Goal: Transaction & Acquisition: Purchase product/service

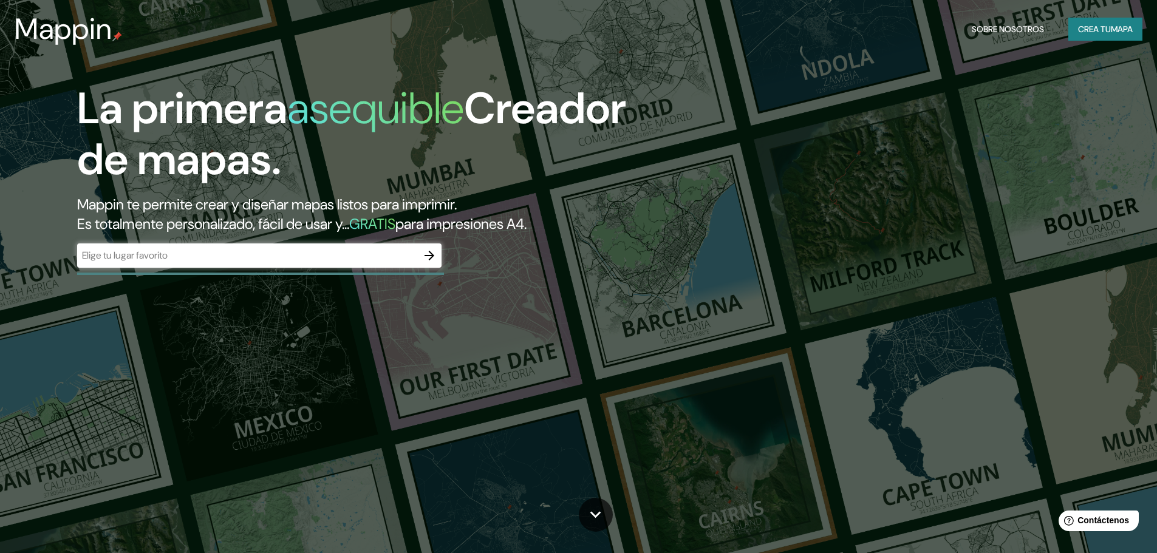
click at [432, 254] on icon "button" at bounding box center [430, 256] width 10 height 10
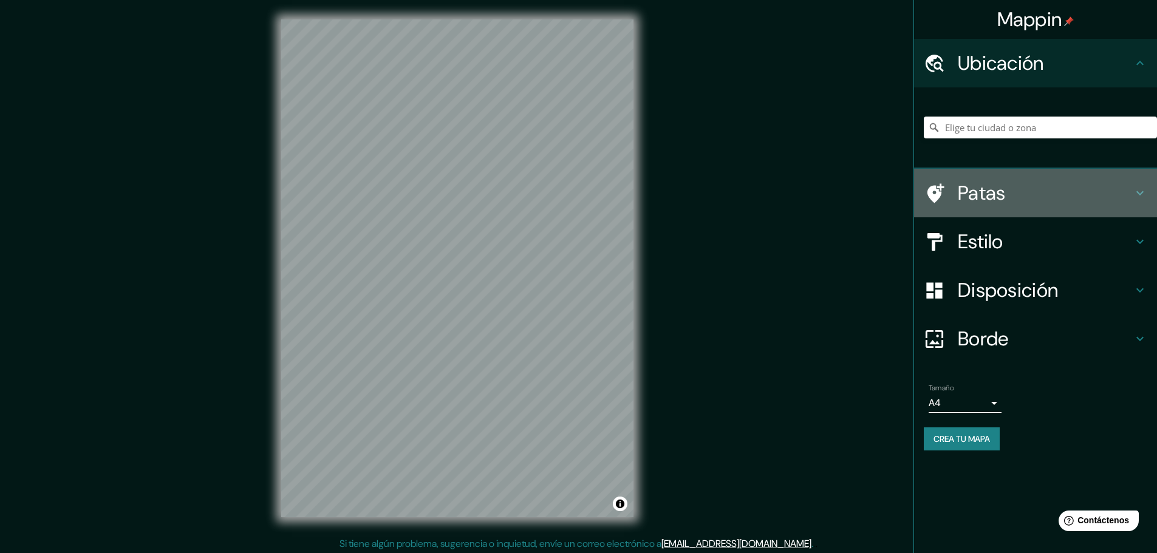
click at [1133, 192] on icon at bounding box center [1140, 193] width 15 height 15
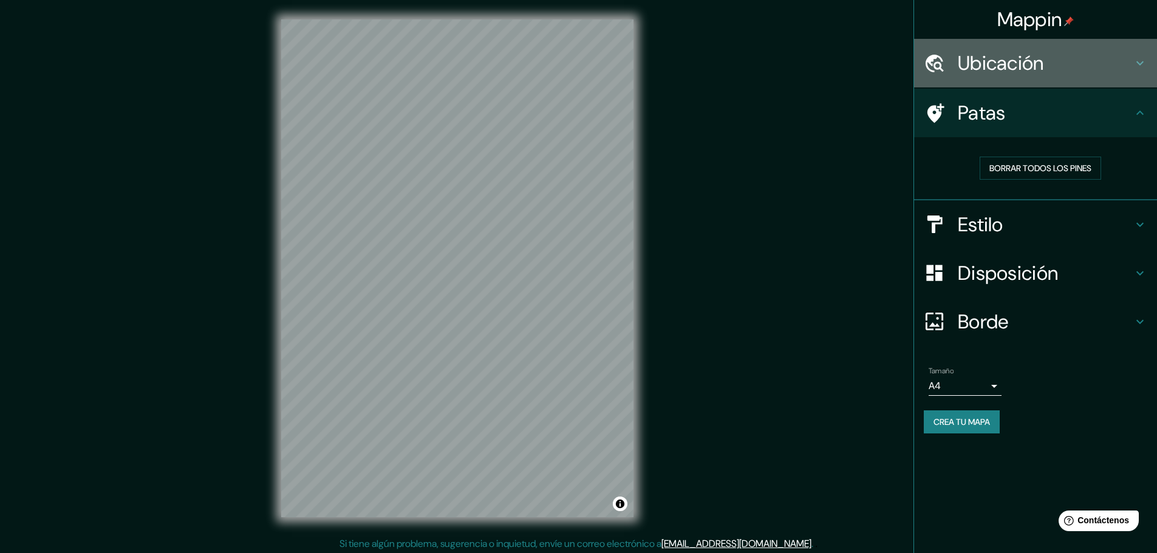
click at [1020, 60] on font "Ubicación" at bounding box center [1001, 63] width 86 height 26
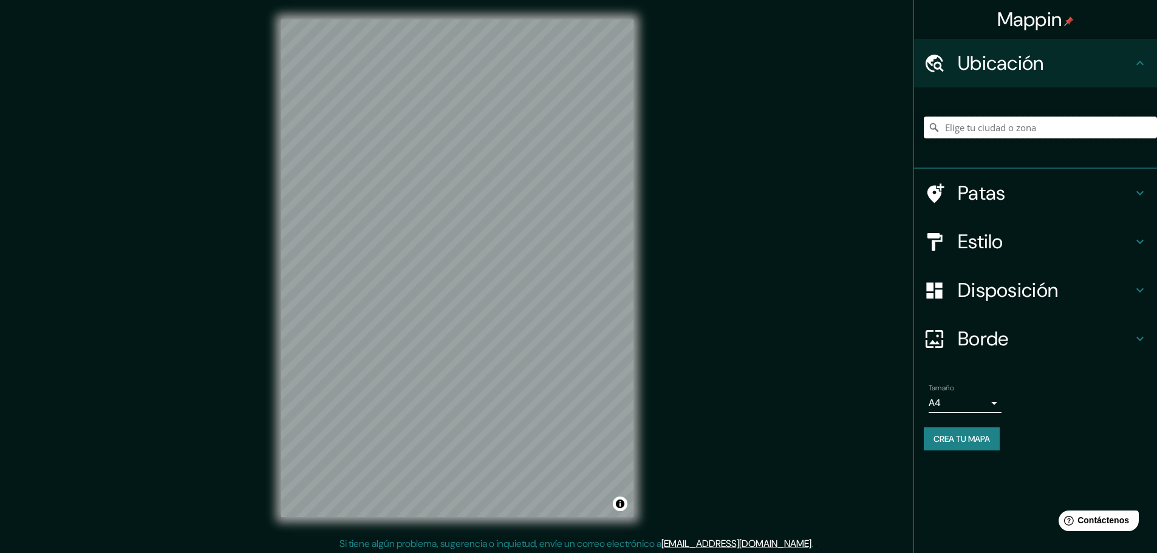
click at [1003, 128] on input "Elige tu ciudad o zona" at bounding box center [1040, 128] width 233 height 22
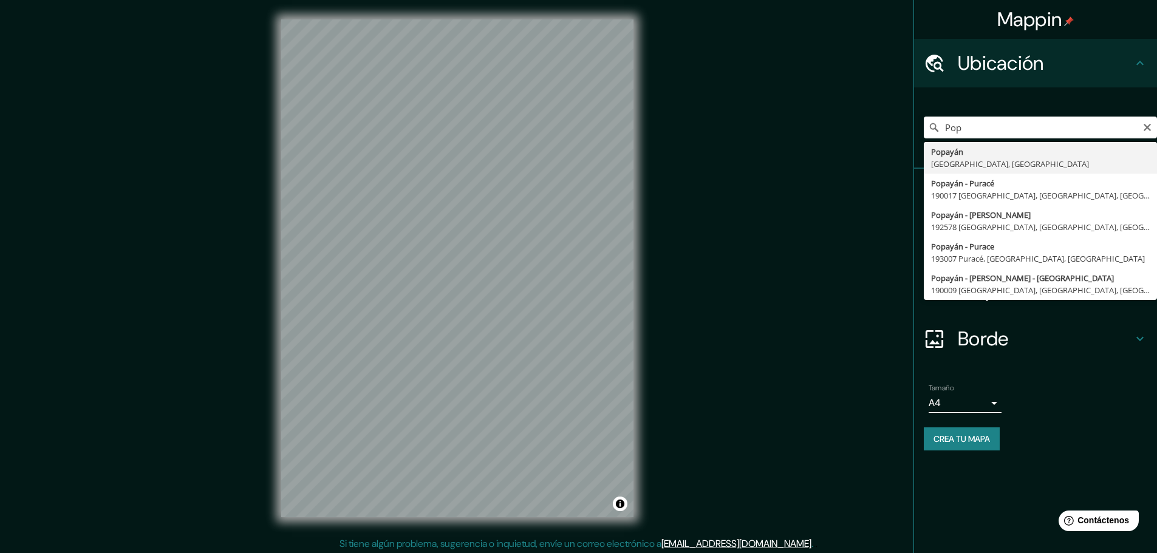
type input "Popayán, [GEOGRAPHIC_DATA], [GEOGRAPHIC_DATA]"
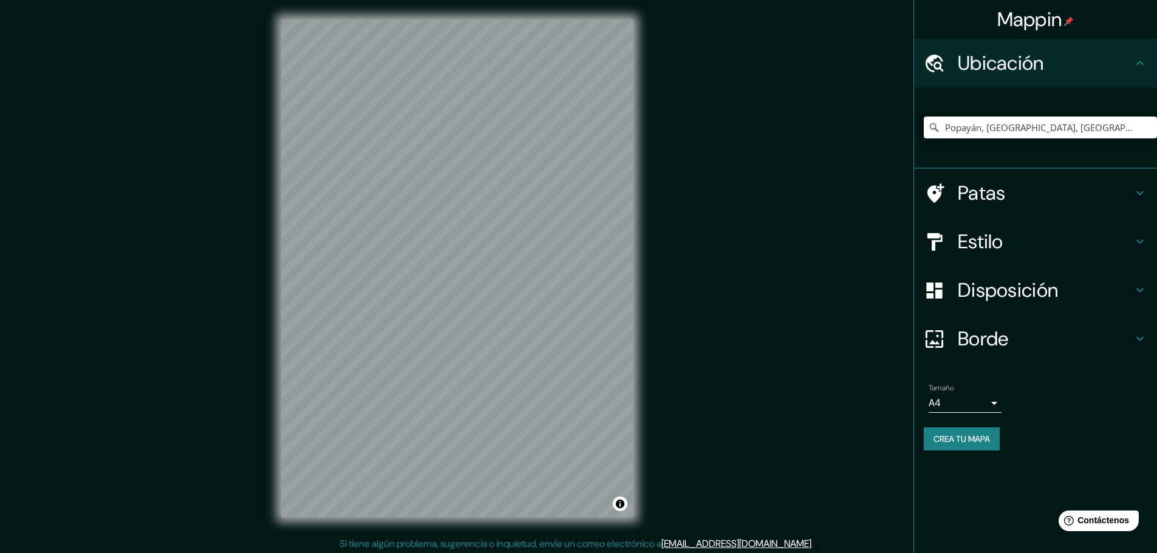
click at [992, 402] on body "Mappin Ubicación Popayán, [GEOGRAPHIC_DATA], [GEOGRAPHIC_DATA] Patas Estilo Dis…" at bounding box center [578, 276] width 1157 height 553
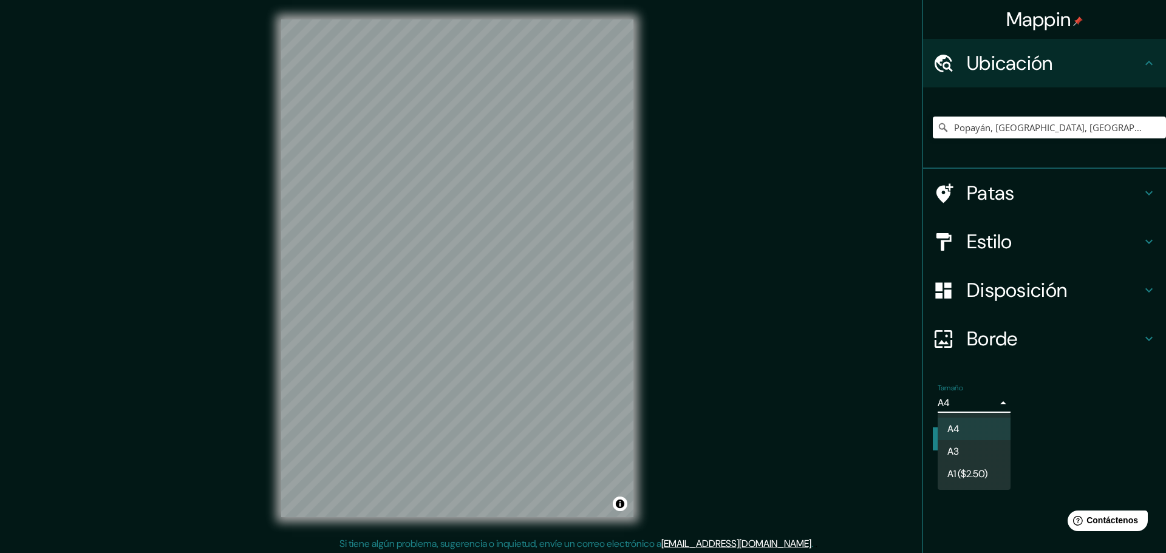
click at [968, 449] on li "A3" at bounding box center [974, 451] width 73 height 22
drag, startPoint x: 951, startPoint y: 401, endPoint x: 930, endPoint y: 405, distance: 21.7
click at [930, 405] on body "Mappin Ubicación Popayán, [GEOGRAPHIC_DATA], [GEOGRAPHIC_DATA] Patas Estilo Dis…" at bounding box center [583, 276] width 1166 height 553
click at [978, 450] on li "A3" at bounding box center [974, 451] width 73 height 22
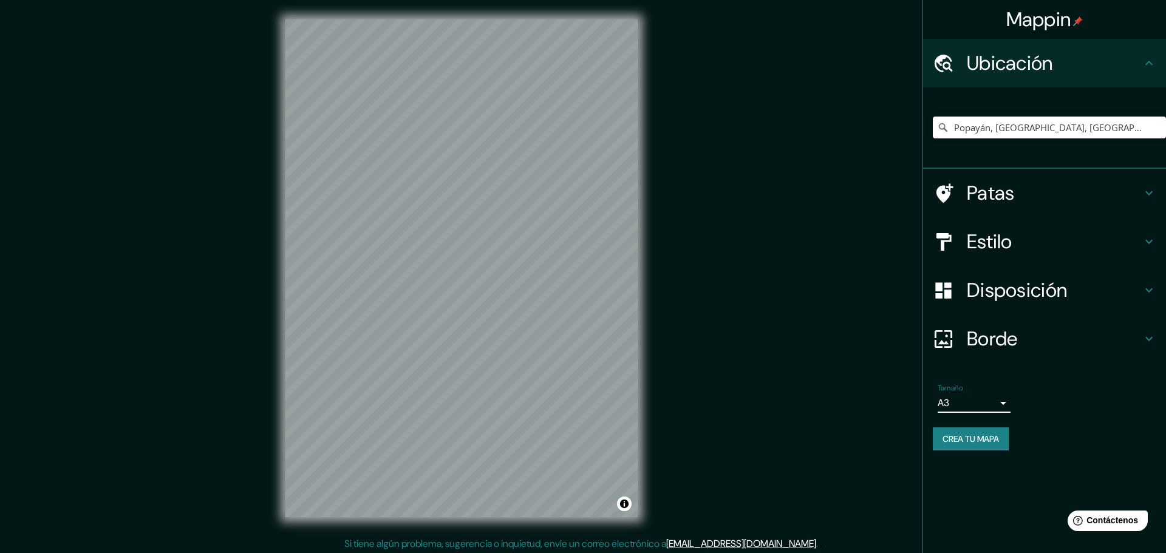
click at [975, 406] on body "Mappin Ubicación Popayán, [GEOGRAPHIC_DATA], [GEOGRAPHIC_DATA] Patas Estilo Dis…" at bounding box center [583, 276] width 1166 height 553
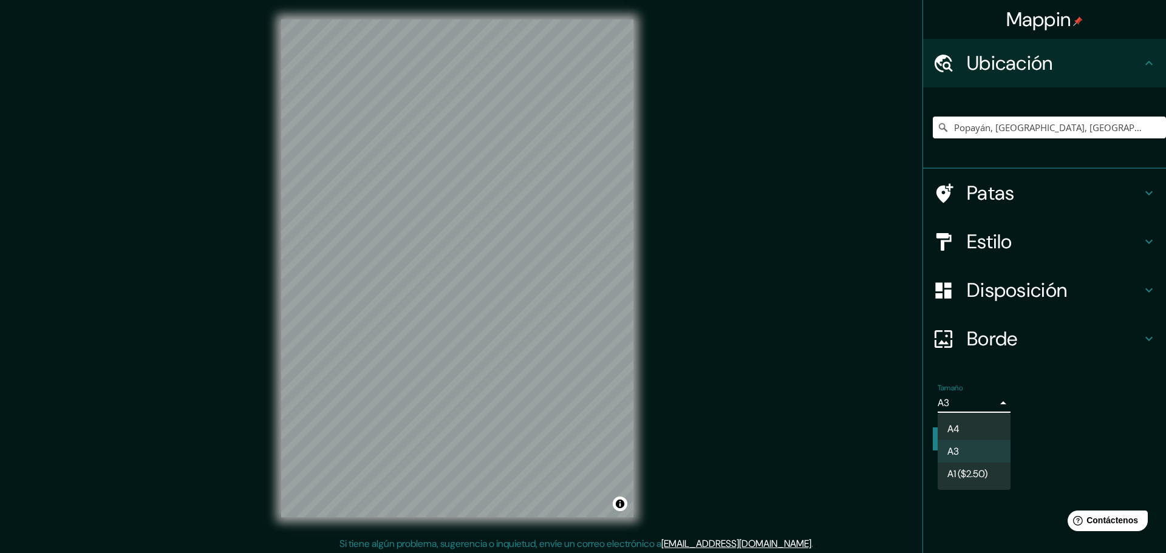
click at [960, 427] on li "A4" at bounding box center [974, 429] width 73 height 22
type input "single"
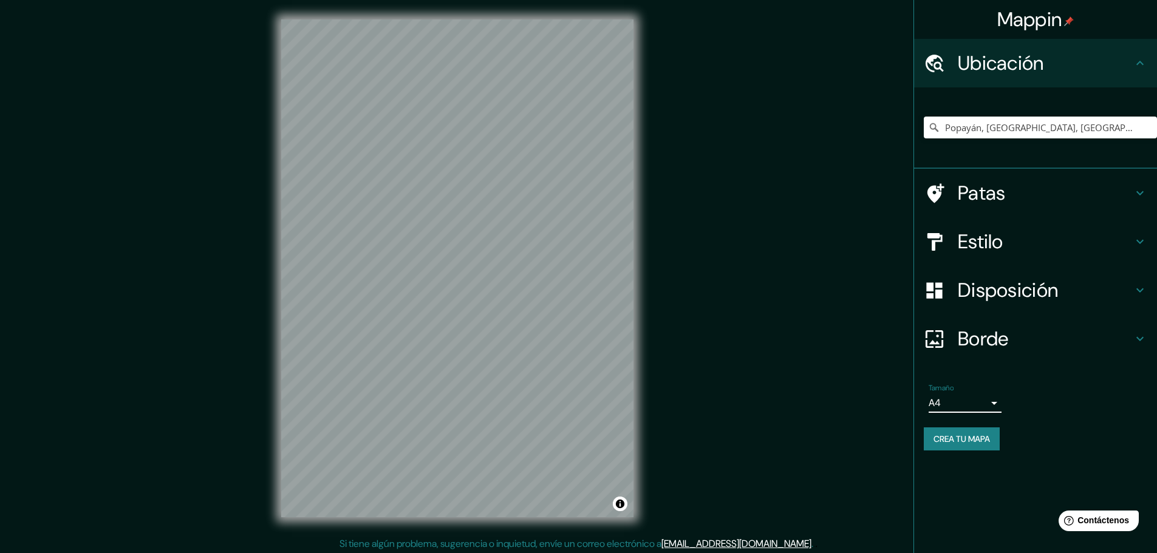
click at [1139, 60] on icon at bounding box center [1140, 63] width 15 height 15
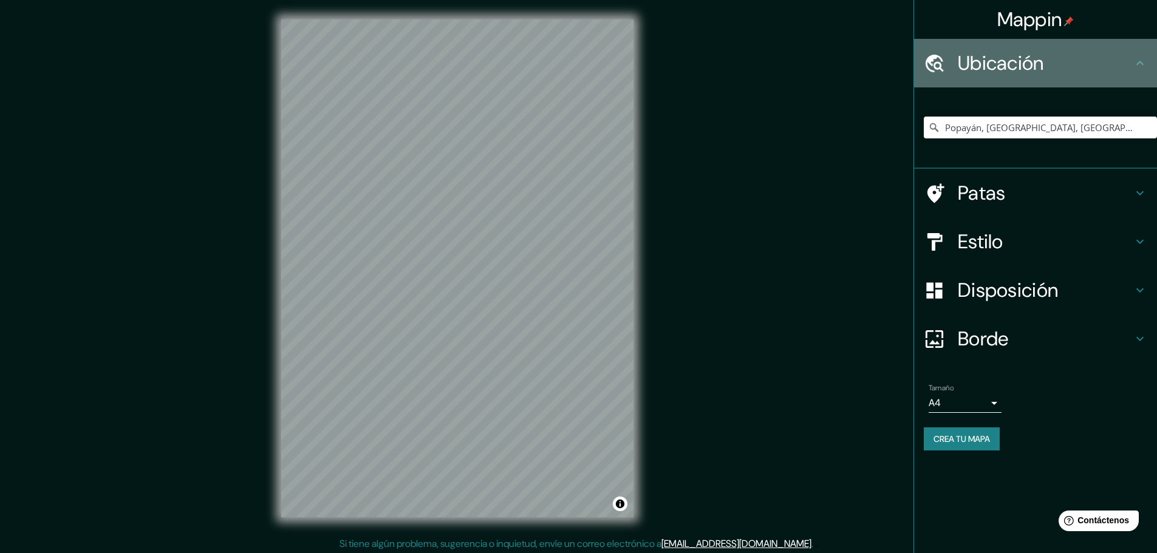
click at [1140, 64] on icon at bounding box center [1140, 63] width 15 height 15
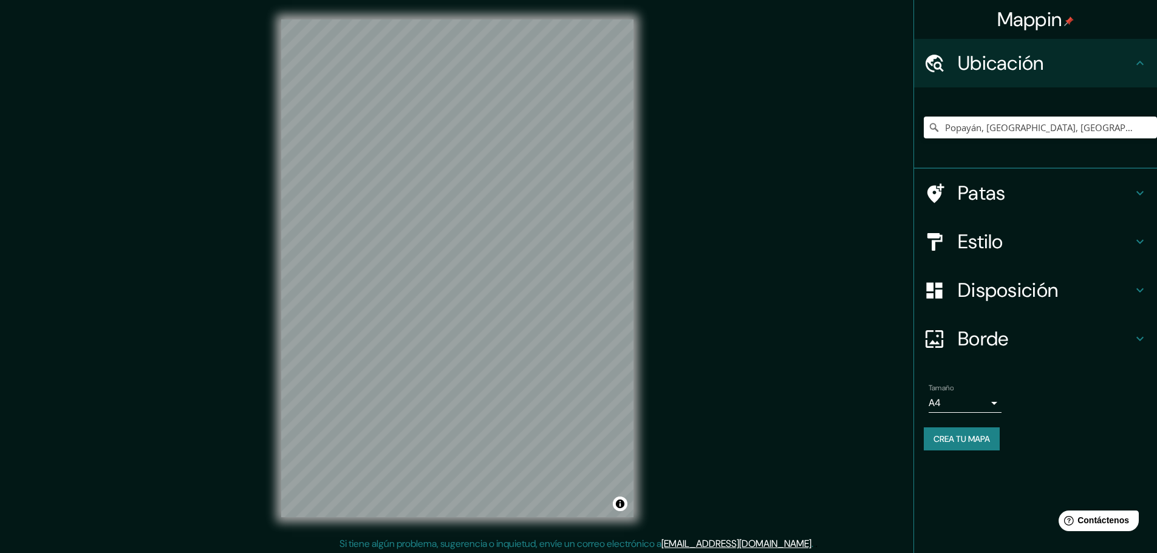
click at [1140, 199] on icon at bounding box center [1140, 193] width 15 height 15
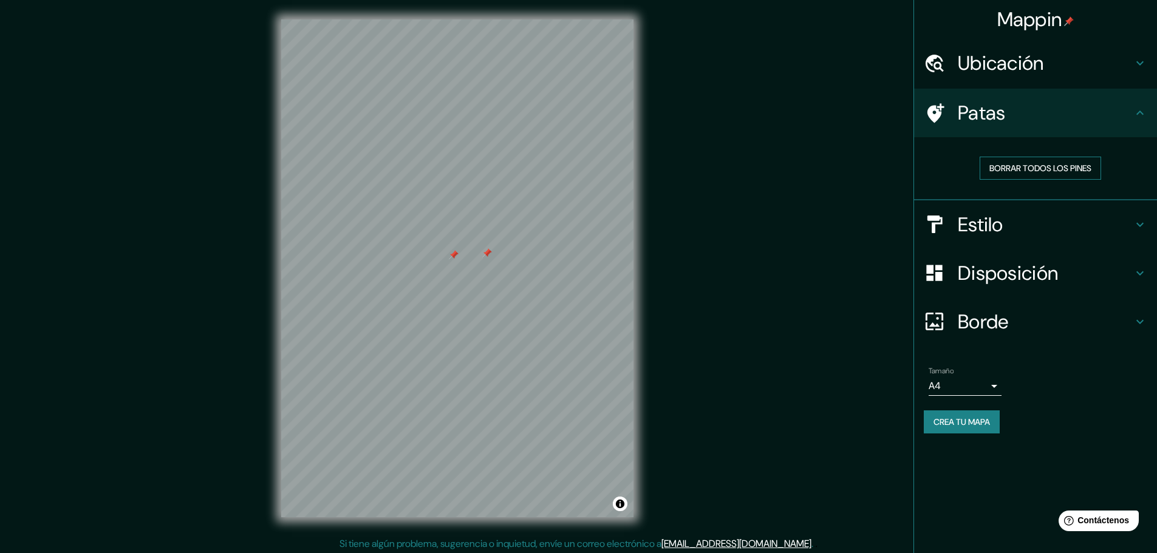
click at [992, 166] on font "Borrar todos los pines" at bounding box center [1040, 168] width 102 height 11
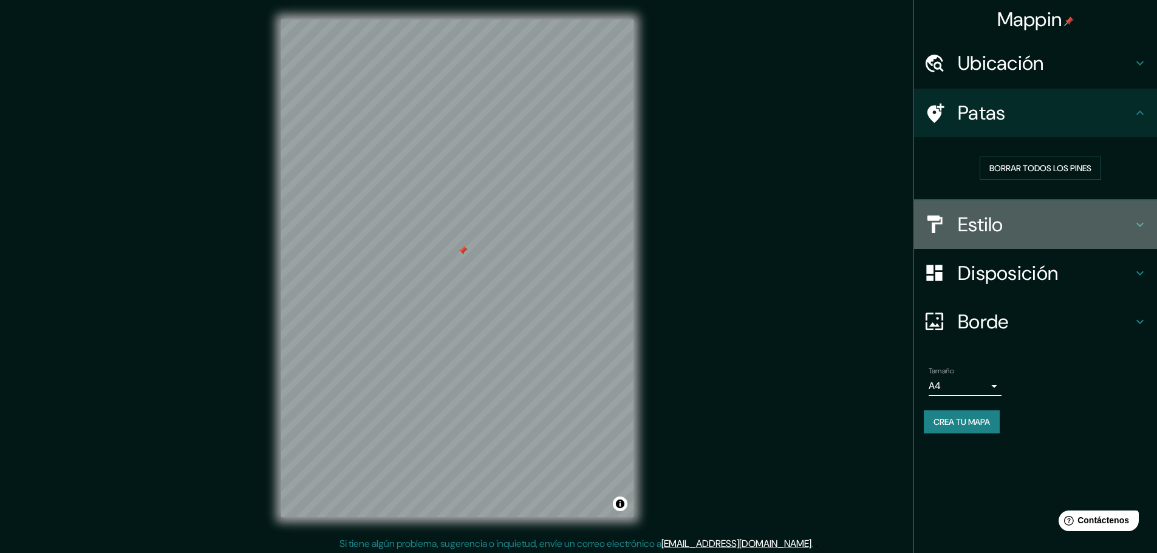
click at [1143, 220] on icon at bounding box center [1140, 224] width 15 height 15
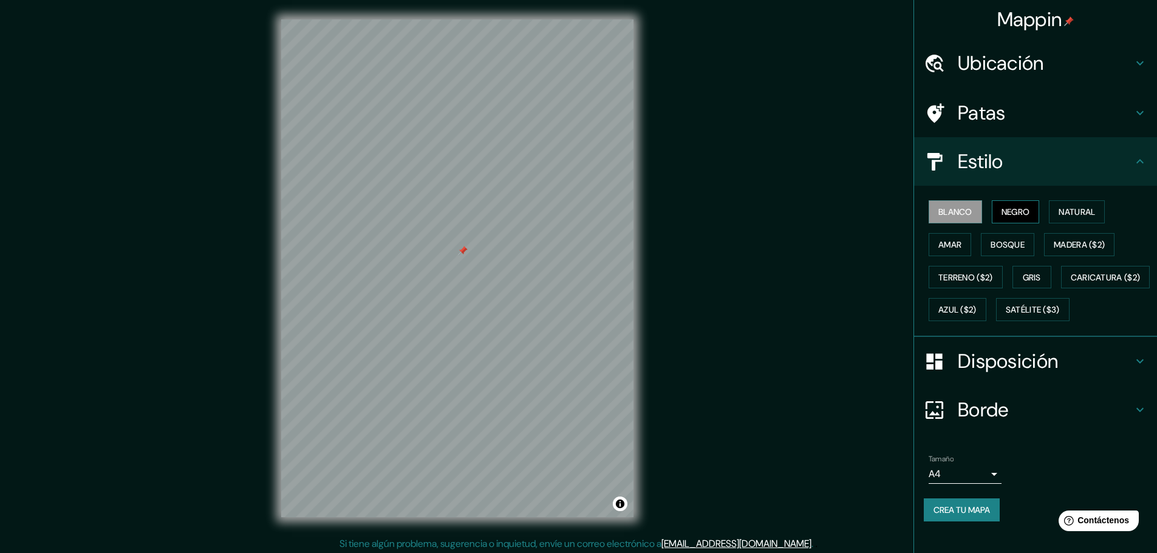
click at [1005, 213] on font "Negro" at bounding box center [1016, 212] width 29 height 11
click at [1059, 211] on font "Natural" at bounding box center [1077, 212] width 36 height 11
click at [947, 248] on font "Amar" at bounding box center [949, 244] width 23 height 11
click at [1005, 242] on font "Bosque" at bounding box center [1008, 244] width 34 height 11
click at [1054, 242] on font "Madera ($2)" at bounding box center [1079, 244] width 51 height 11
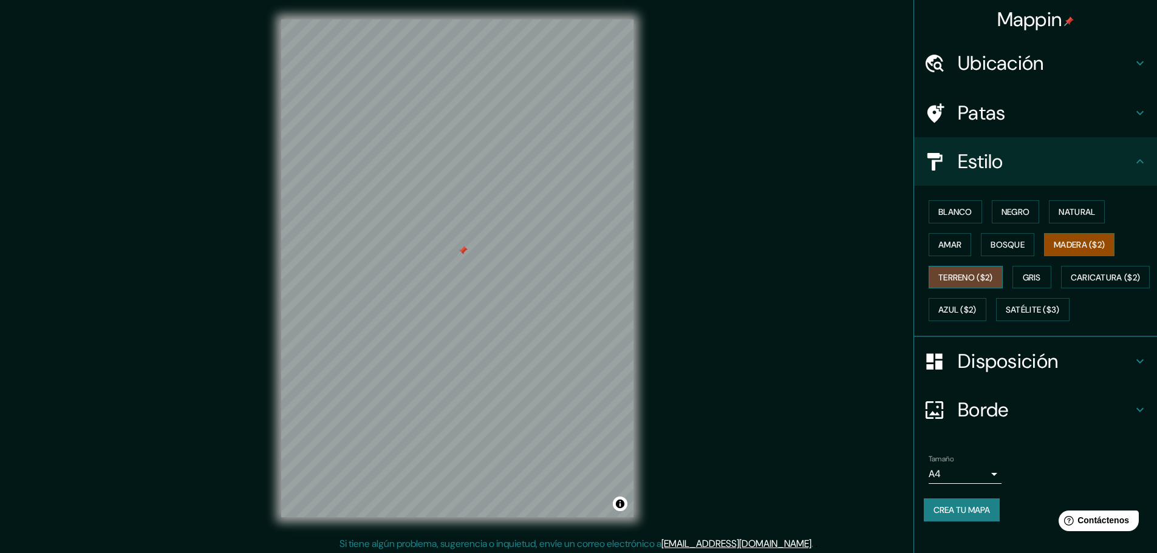
click at [965, 279] on font "Terreno ($2)" at bounding box center [965, 277] width 55 height 11
click at [1030, 272] on font "Gris" at bounding box center [1032, 277] width 18 height 11
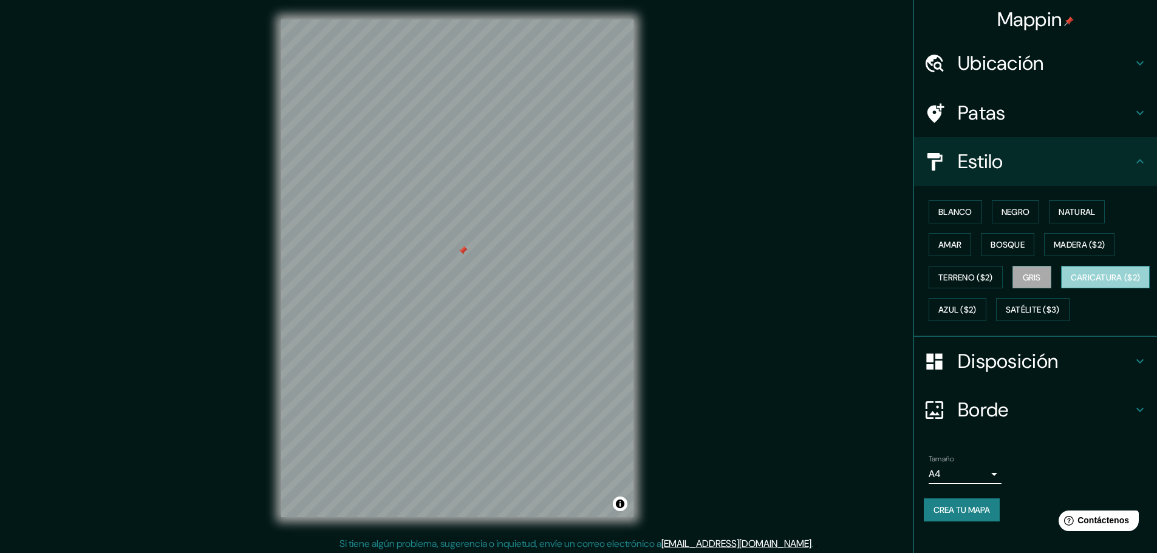
click at [1071, 283] on font "Caricatura ($2)" at bounding box center [1106, 277] width 70 height 11
click at [1070, 214] on font "Natural" at bounding box center [1077, 212] width 36 height 11
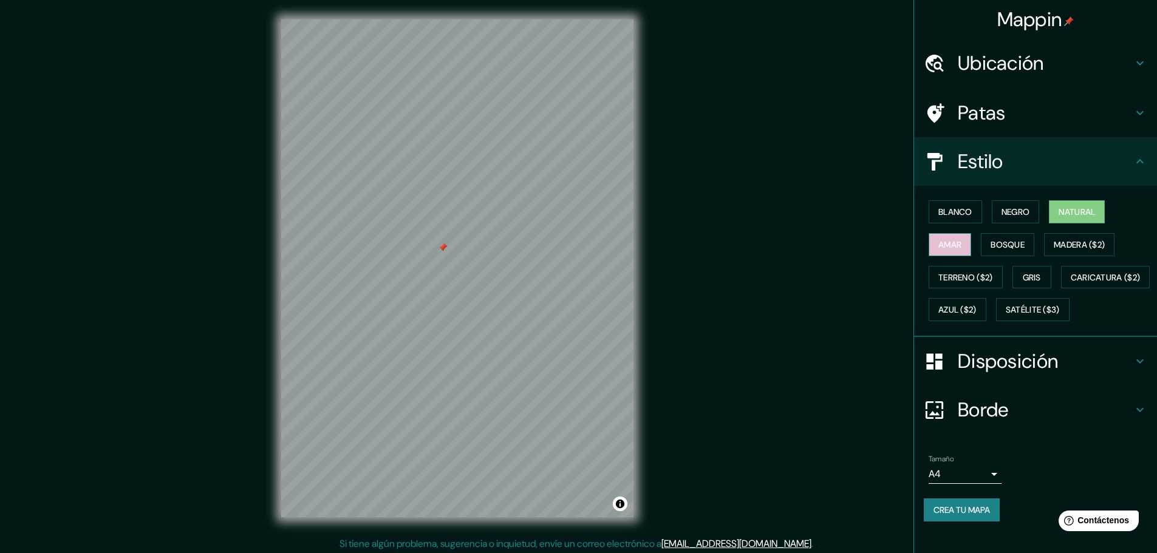
click at [948, 242] on font "Amar" at bounding box center [949, 244] width 23 height 11
click at [1064, 209] on font "Natural" at bounding box center [1077, 212] width 36 height 11
click at [953, 239] on font "Amar" at bounding box center [949, 244] width 23 height 11
click at [1012, 250] on font "Bosque" at bounding box center [1008, 245] width 34 height 16
click at [1023, 281] on font "Gris" at bounding box center [1032, 277] width 18 height 11
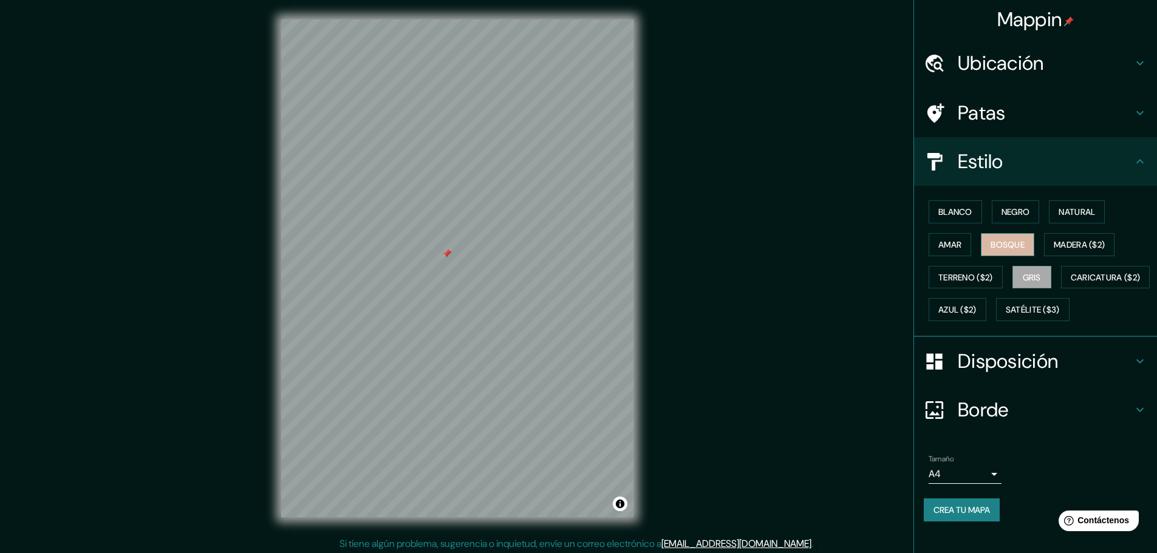
click at [1004, 254] on button "Bosque" at bounding box center [1007, 244] width 53 height 23
